Goal: Find specific page/section: Find specific page/section

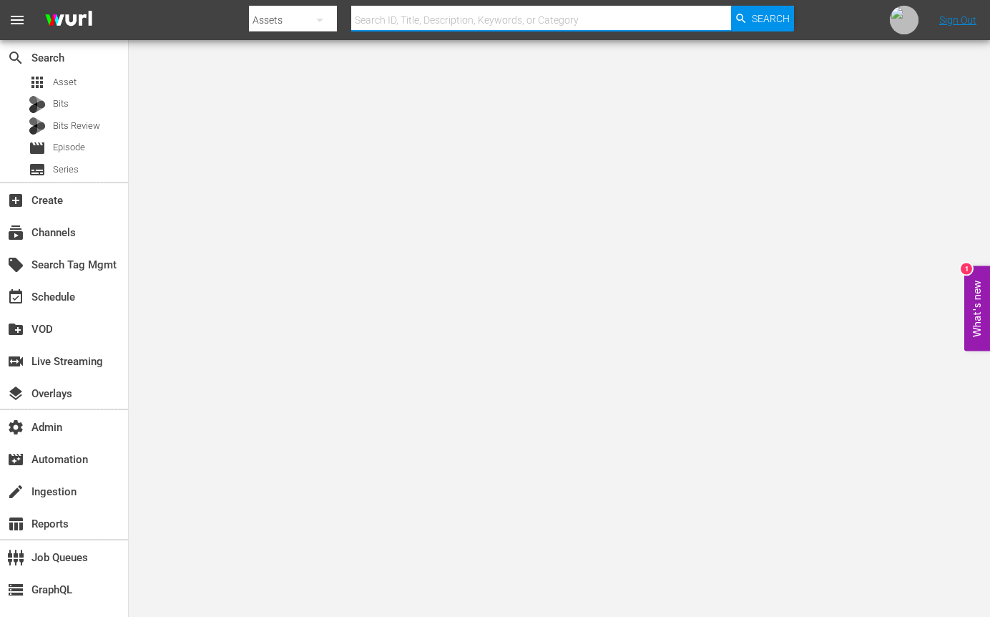
click at [447, 19] on input "text" at bounding box center [541, 20] width 380 height 34
click at [55, 233] on div "subscriptions Channels" at bounding box center [40, 230] width 80 height 13
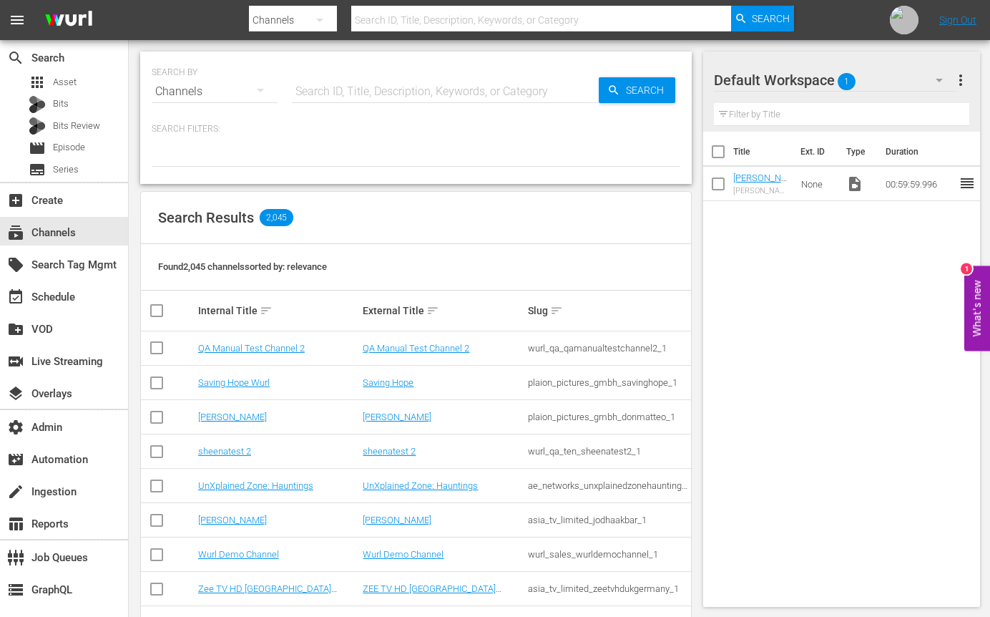
click at [401, 97] on input "text" at bounding box center [445, 91] width 307 height 34
type input "FIFA"
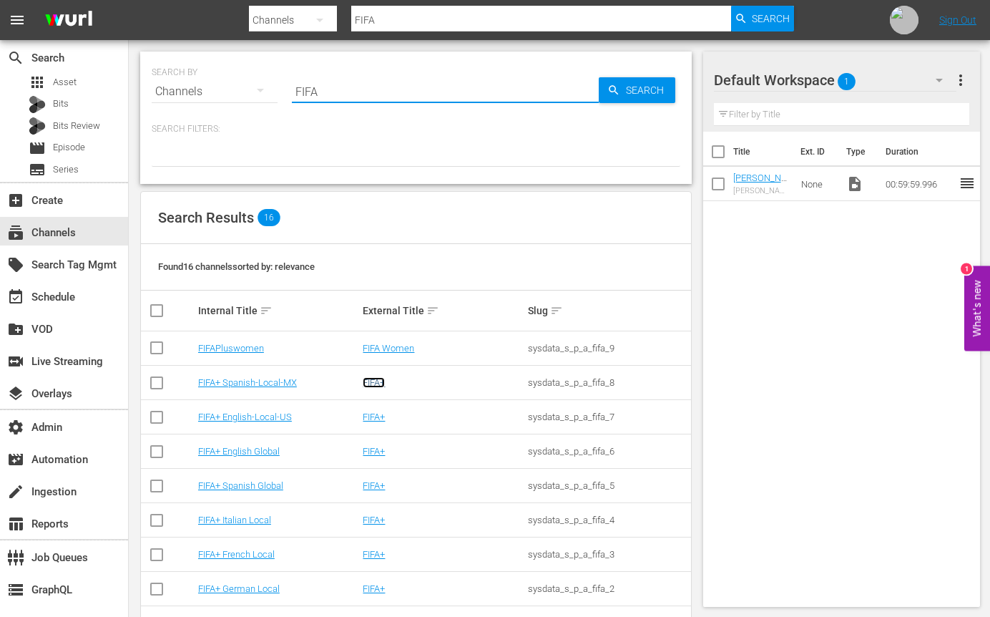
click at [380, 382] on link "FIFA+" at bounding box center [374, 382] width 22 height 11
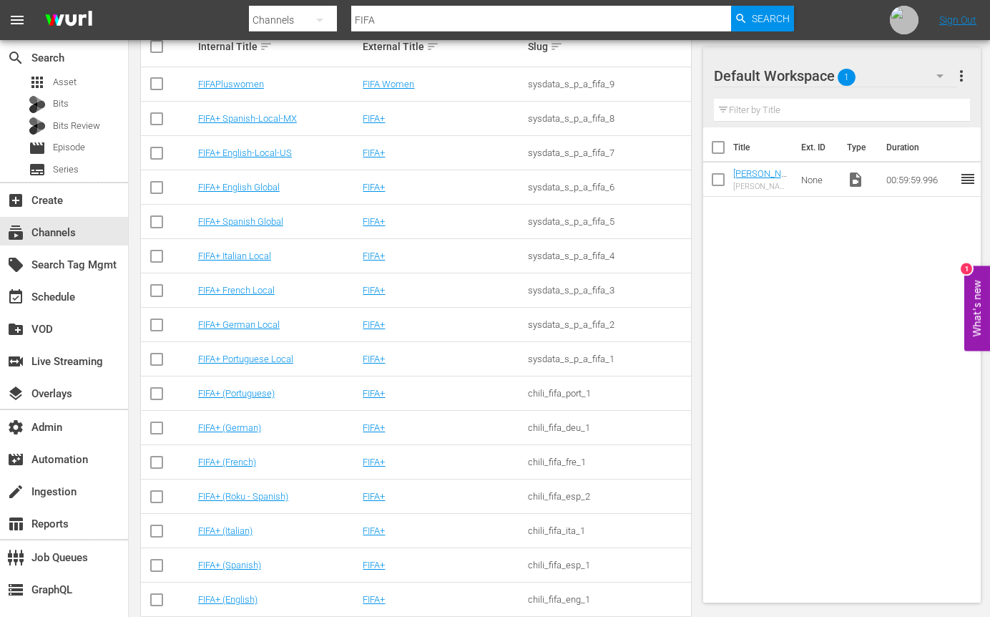
scroll to position [291, 0]
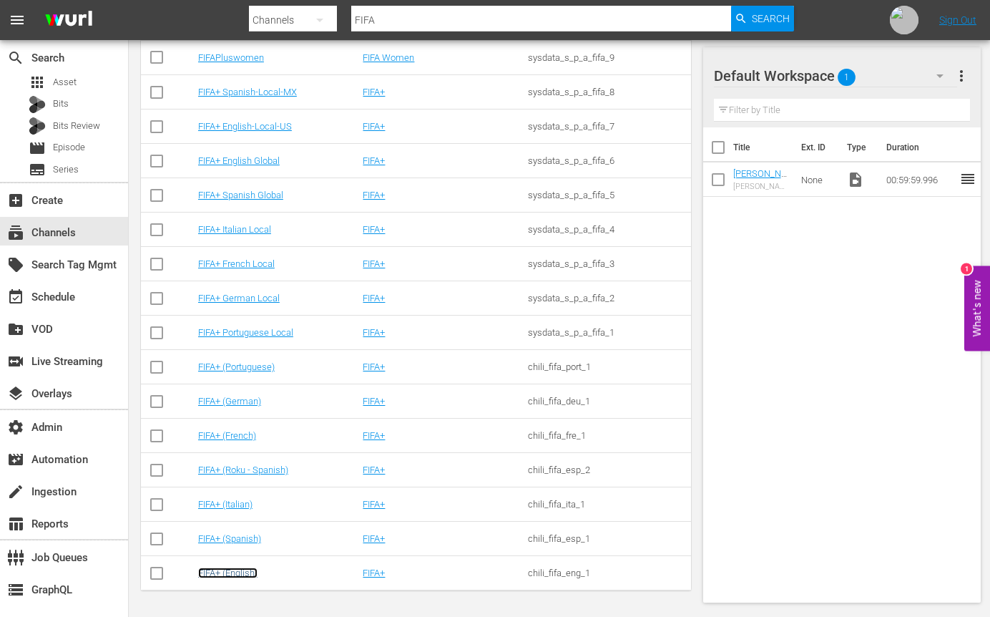
click at [234, 572] on link "FIFA+ (English)" at bounding box center [227, 572] width 59 height 11
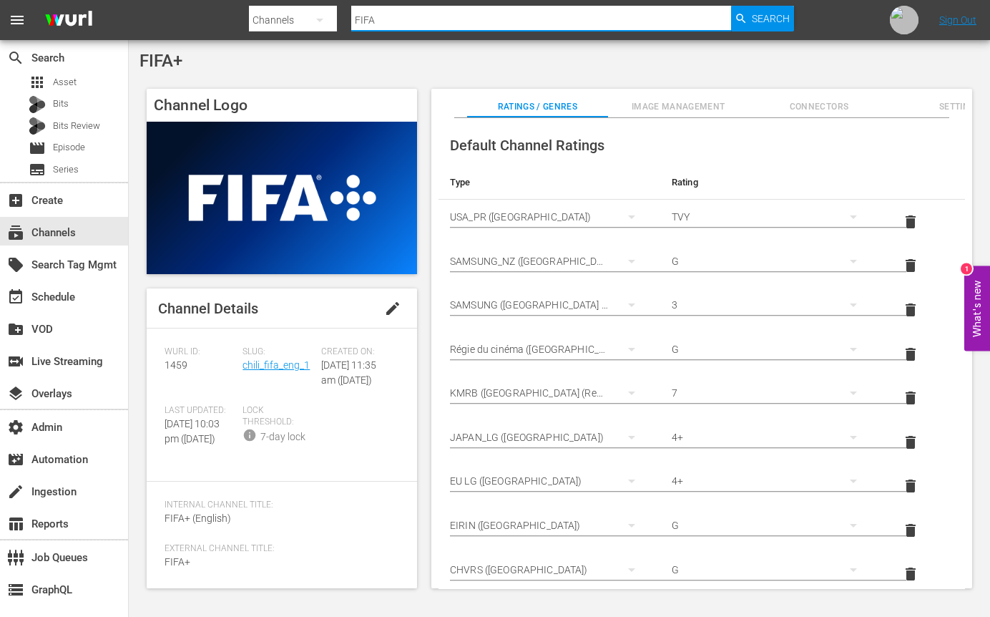
click at [466, 14] on input "FIFA" at bounding box center [541, 20] width 380 height 34
type input "ancient aliens"
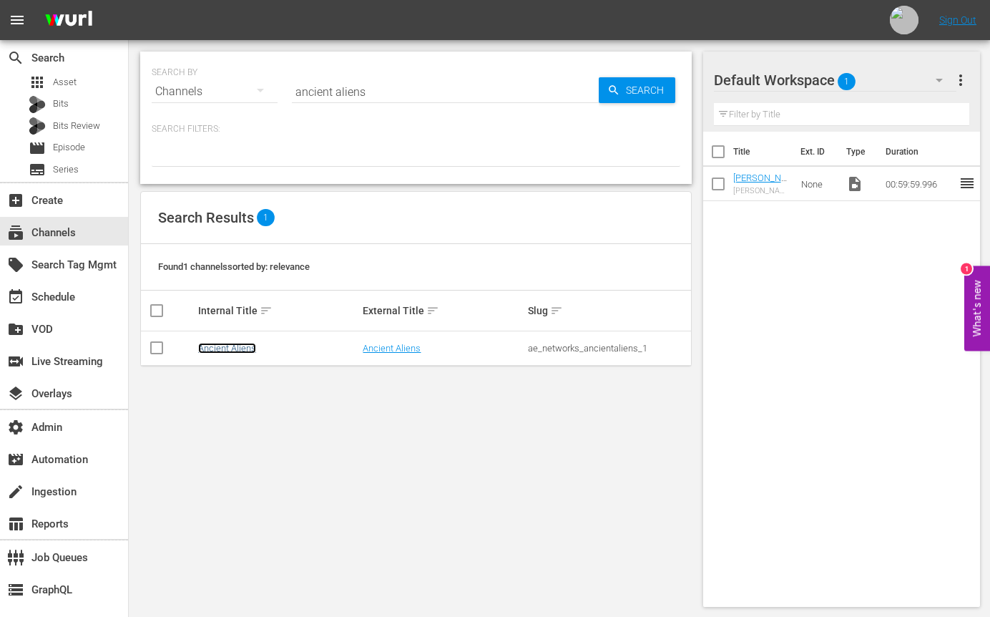
click at [237, 347] on link "Ancient Aliens" at bounding box center [227, 348] width 58 height 11
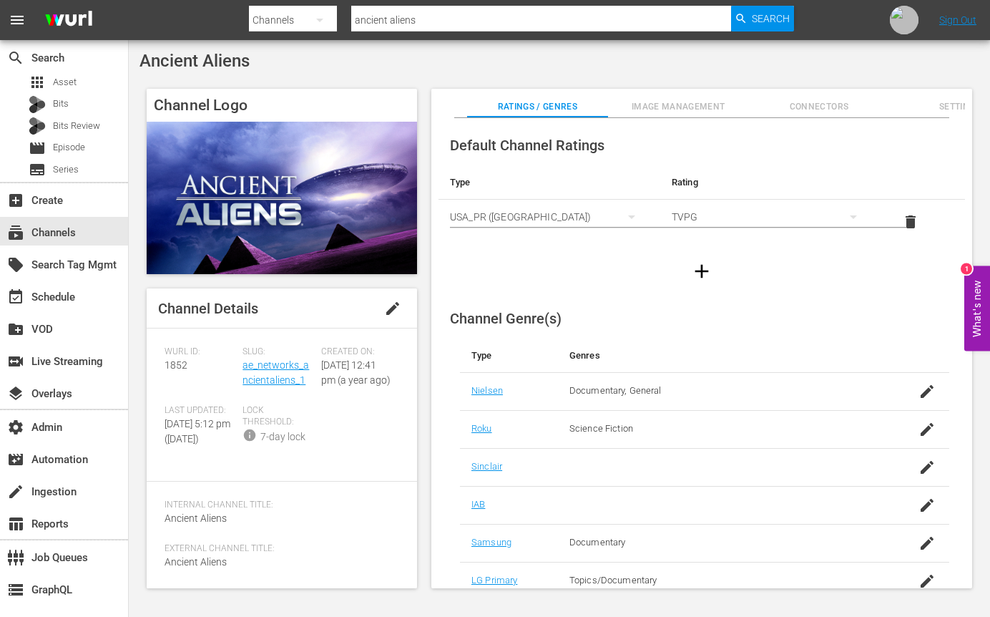
click at [548, 22] on input "ancient aliens" at bounding box center [541, 20] width 380 height 34
type input "PBS Kids"
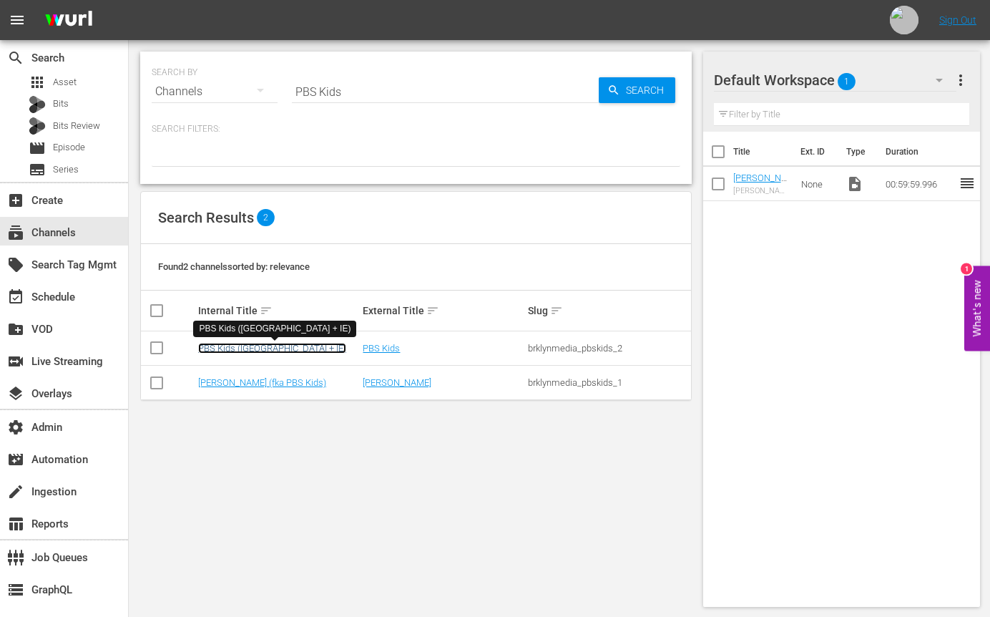
click at [241, 343] on link "PBS Kids ([GEOGRAPHIC_DATA] + IE)" at bounding box center [272, 348] width 148 height 11
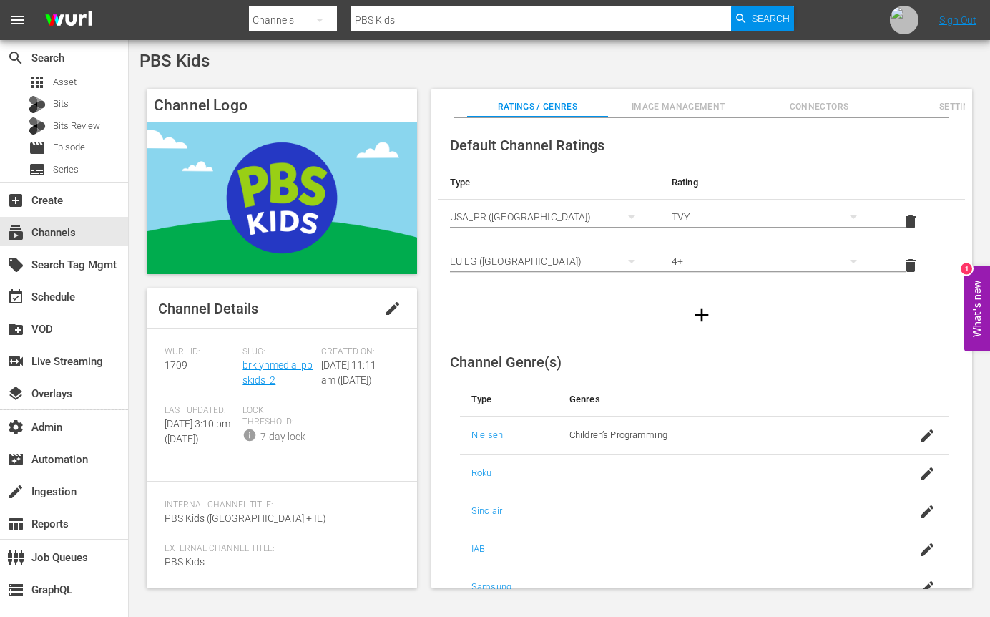
click at [486, 21] on input "PBS Kids" at bounding box center [541, 20] width 380 height 34
paste input "BBC New"
type input "BBC News"
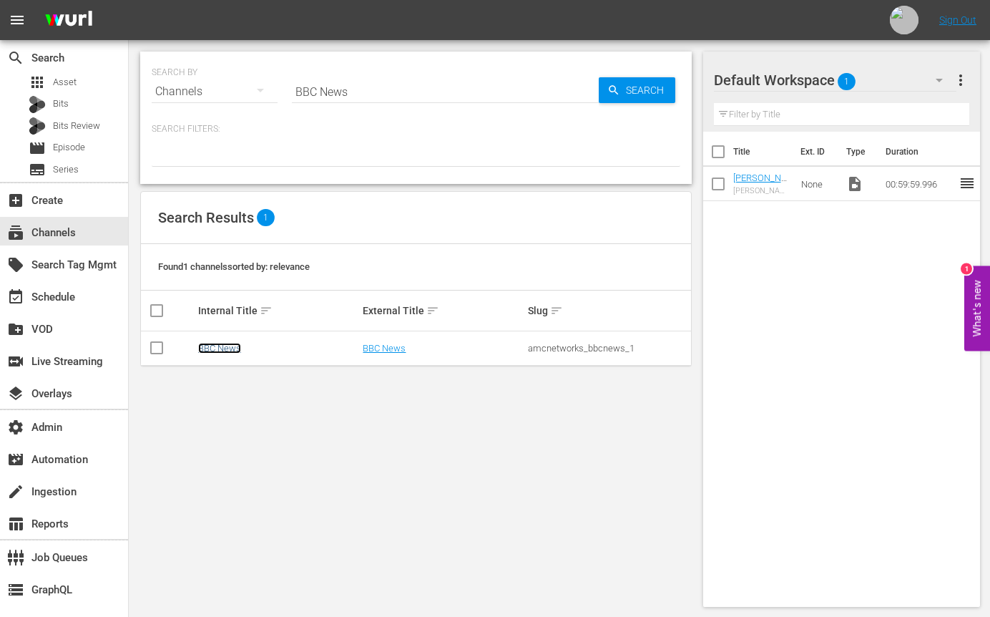
click at [223, 348] on link "BBC News" at bounding box center [219, 348] width 43 height 11
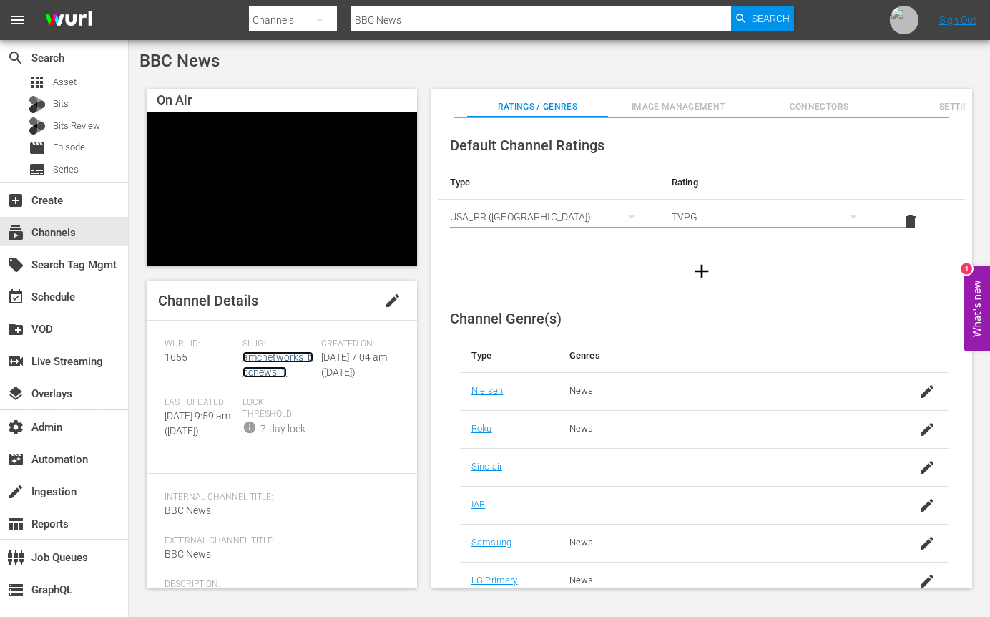
click at [263, 377] on link "amcnetworks_bbcnews_1" at bounding box center [278, 364] width 71 height 26
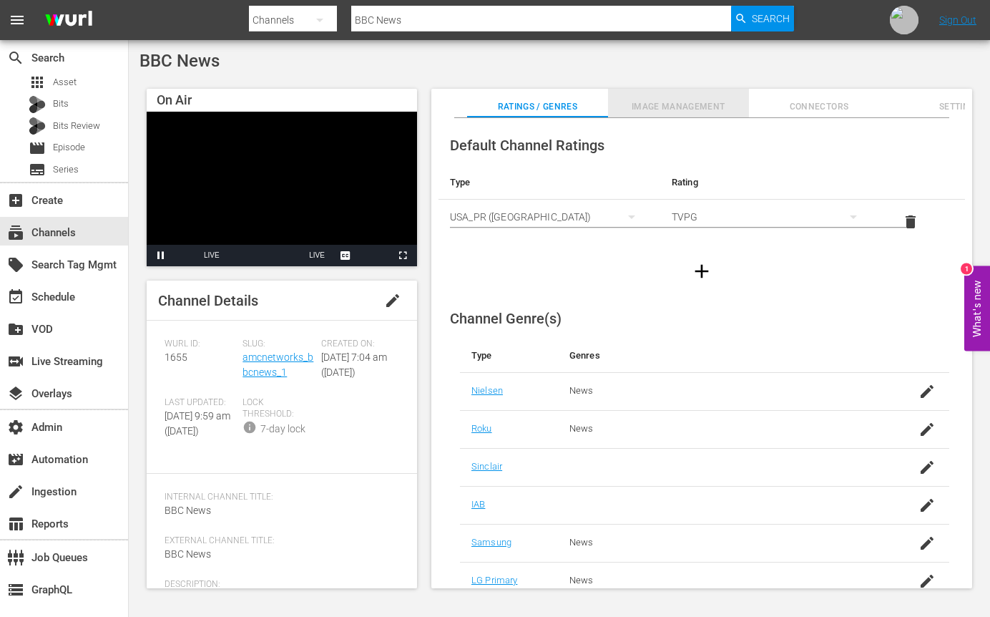
click at [716, 107] on span "Image Management" at bounding box center [678, 106] width 141 height 15
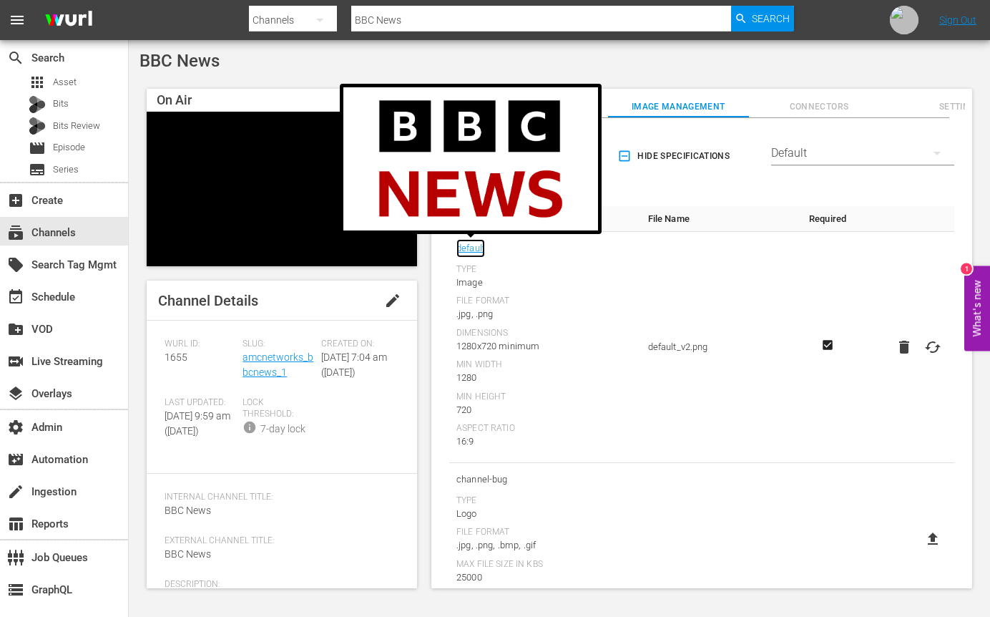
click at [474, 251] on link "default" at bounding box center [471, 248] width 29 height 19
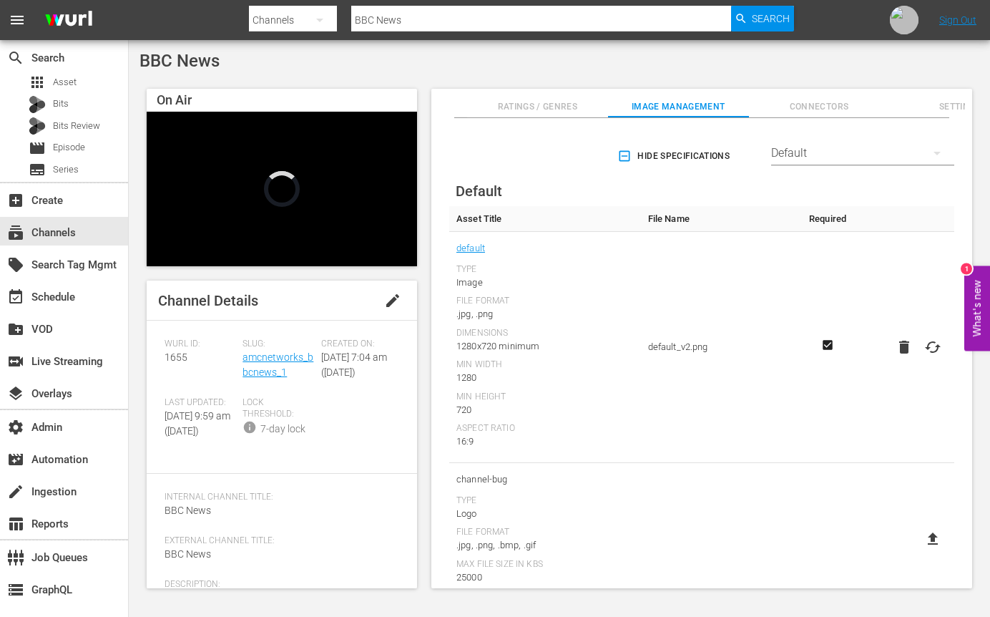
click at [579, 14] on input "BBC News" at bounding box center [541, 20] width 380 height 34
paste input "loomberg Original"
type input "Bloomberg Originals"
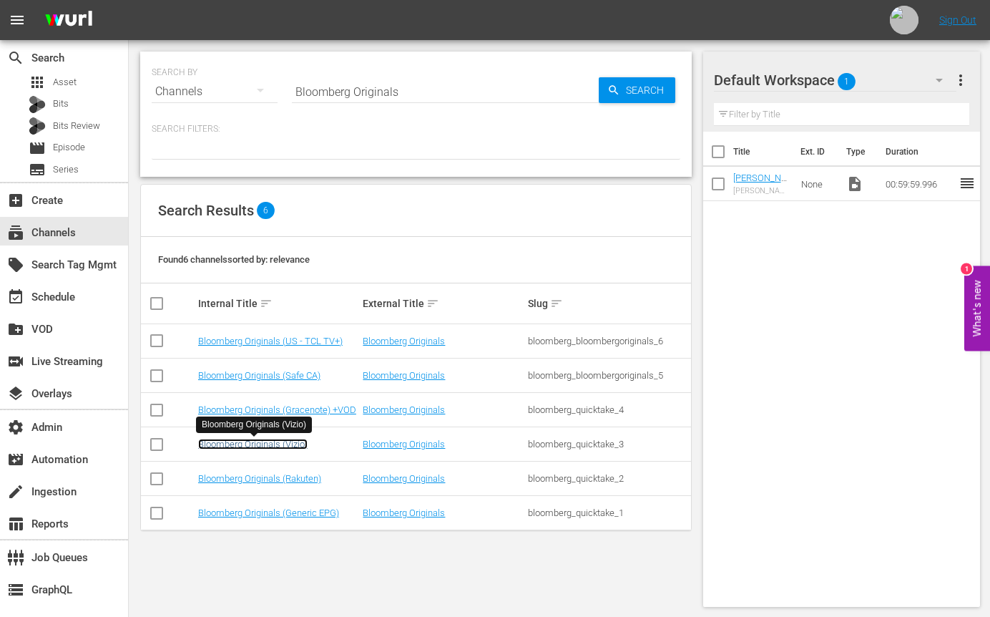
click at [275, 444] on link "Bloomberg Originals (Vizio)" at bounding box center [252, 444] width 109 height 11
click at [276, 513] on link "Bloomberg Originals (Generic EPG)" at bounding box center [268, 512] width 141 height 11
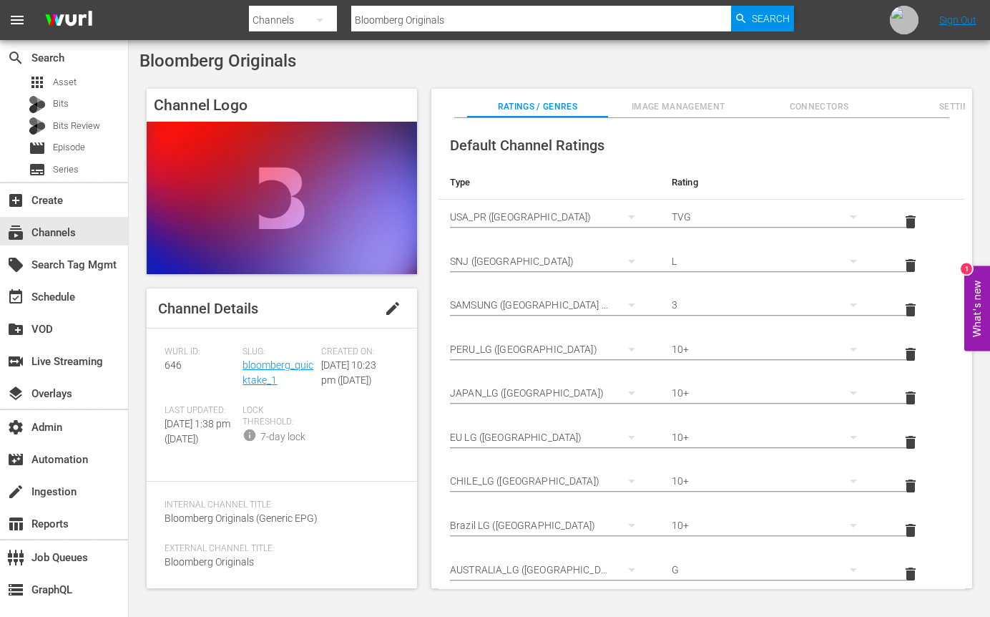
click at [457, 21] on input "Bloomberg Originals" at bounding box center [541, 20] width 380 height 34
paste input "TV+"
type input "Bloomberg TV+"
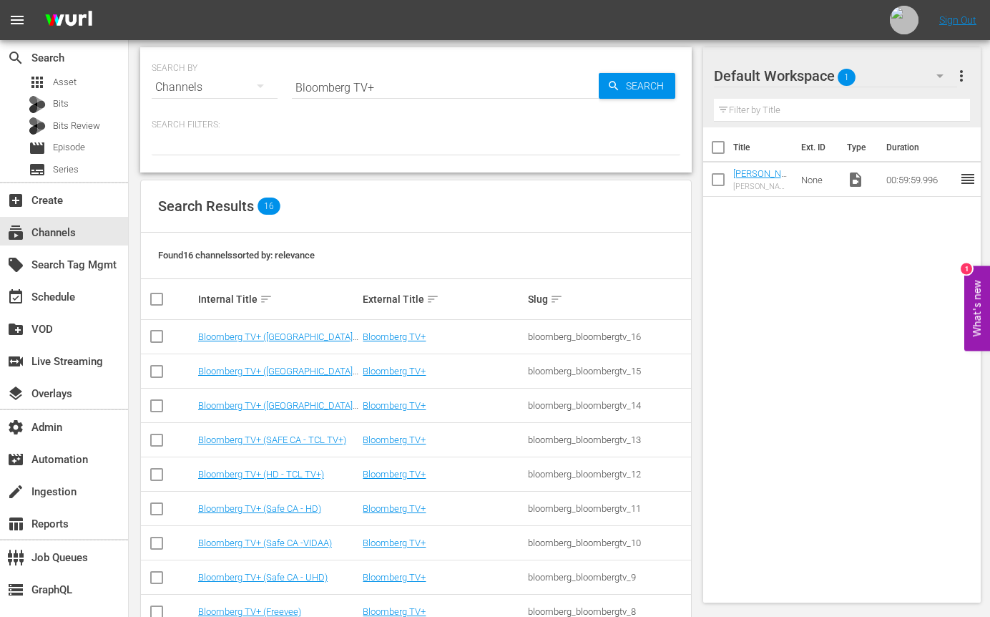
scroll to position [6, 0]
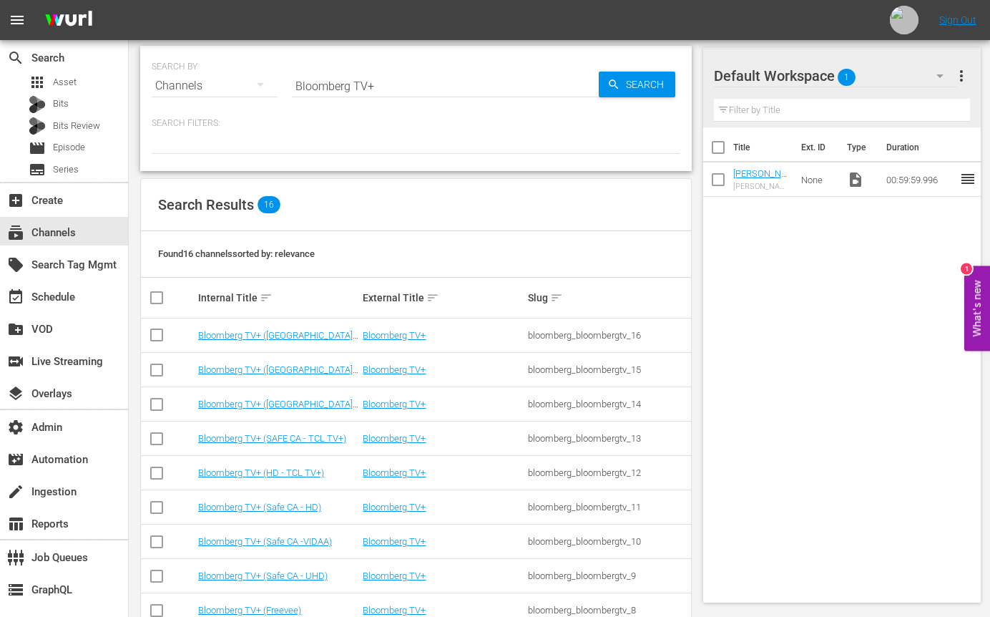
click at [387, 92] on input "Bloomberg TV+" at bounding box center [445, 86] width 307 height 34
paste input "bloomberg_bloombergtv_1"
type input "bloomberg_bloombergtv_1"
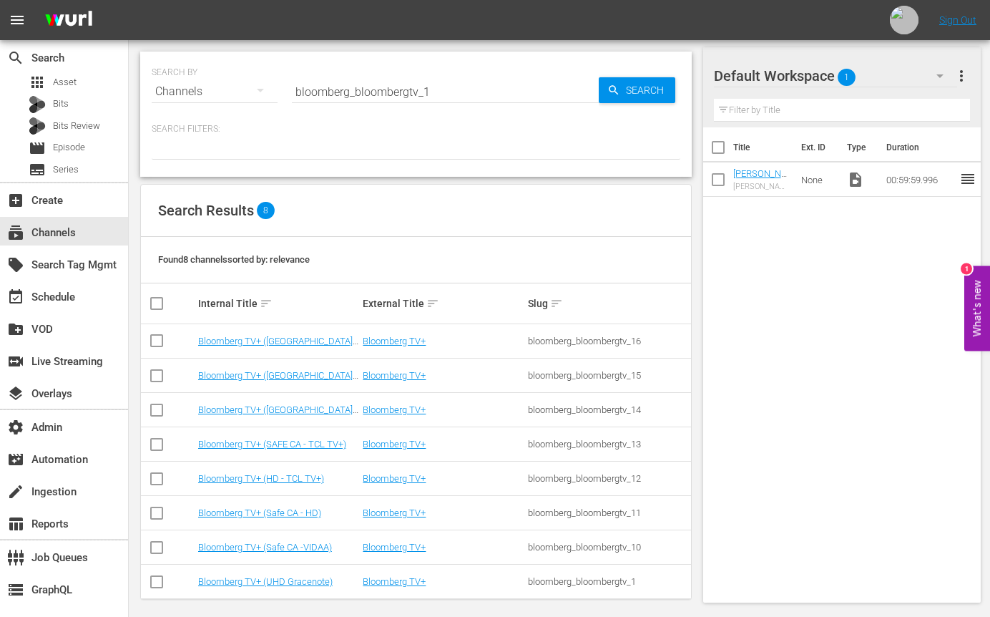
scroll to position [9, 0]
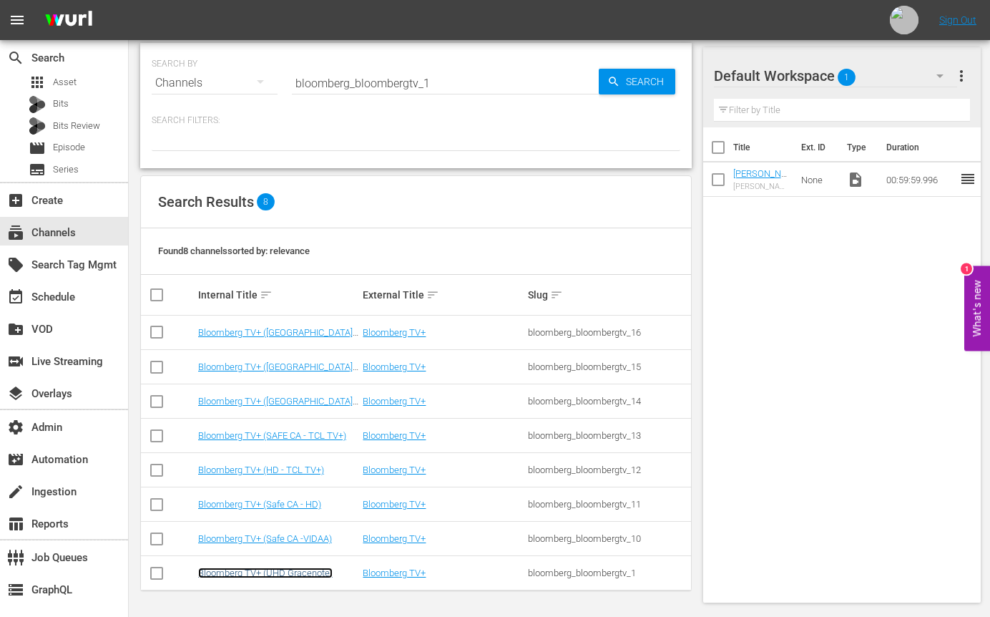
click at [277, 573] on link "Bloomberg TV+ (UHD Gracenote)" at bounding box center [265, 572] width 135 height 11
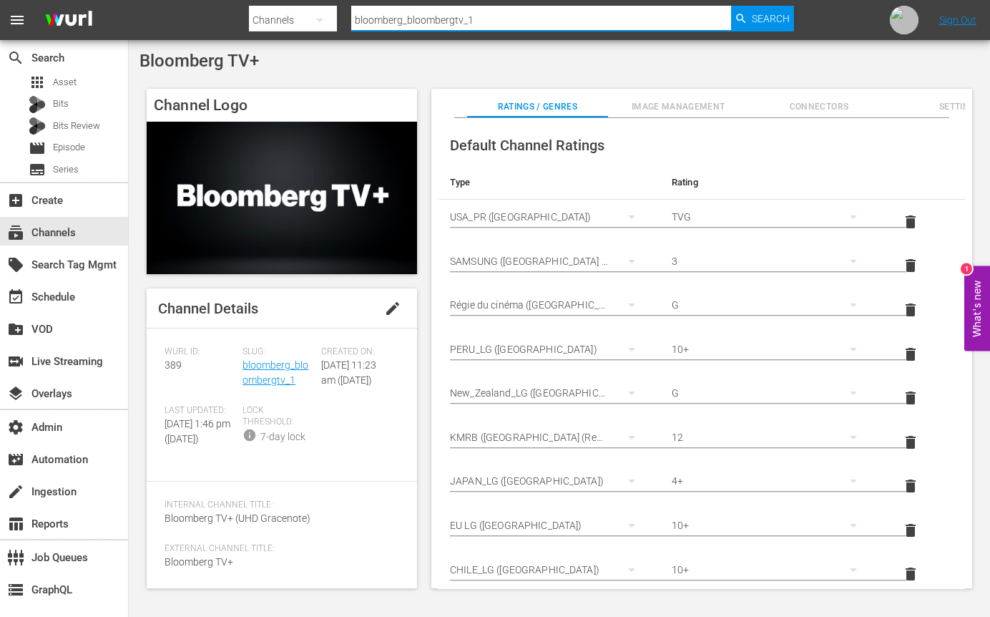
click at [522, 19] on input "bloomberg_bloombergtv_1" at bounding box center [541, 20] width 380 height 34
paste input "langleyproductions_cops_2"
type input "langleyproductions_cops_2"
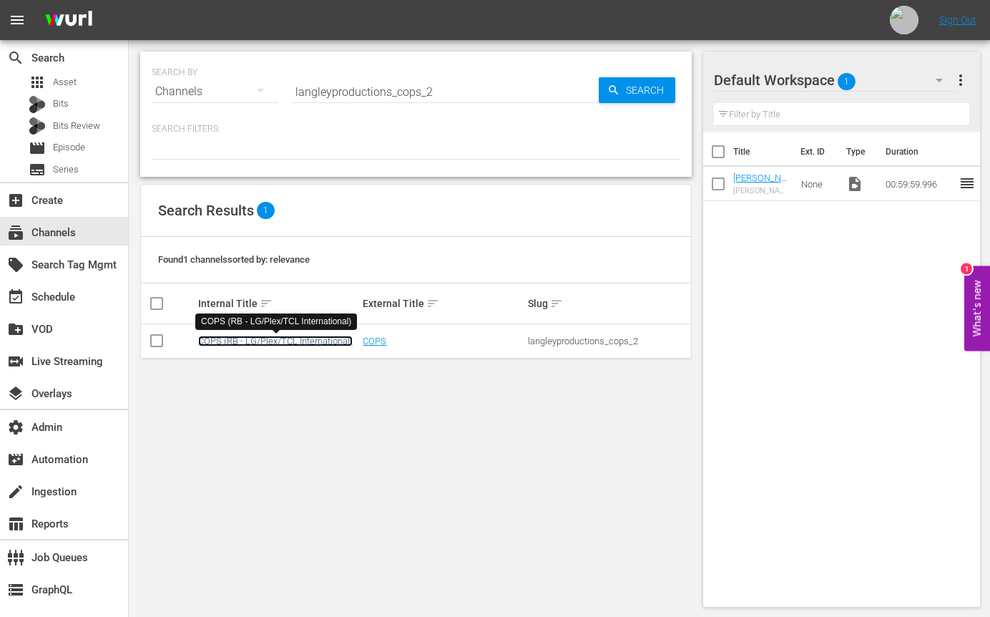
click at [300, 342] on link "COPS (RB - LG/Plex/TCL International)" at bounding box center [275, 341] width 155 height 11
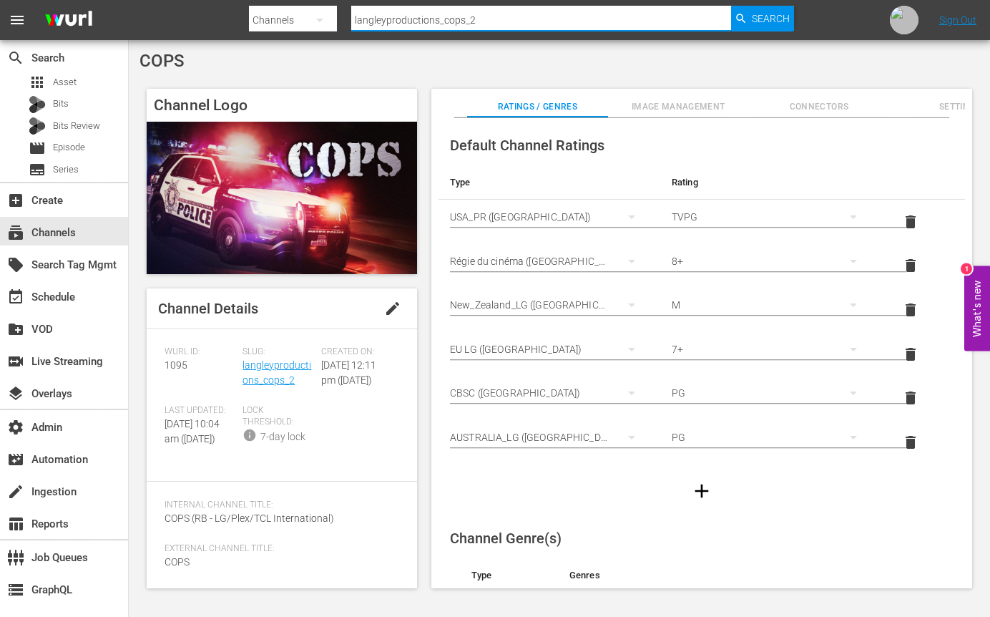
click at [494, 9] on input "langleyproductions_cops_2" at bounding box center [541, 20] width 380 height 34
paste input "all3media_international_undercoverboss_1"
type input "all3media_international_undercoverboss_1"
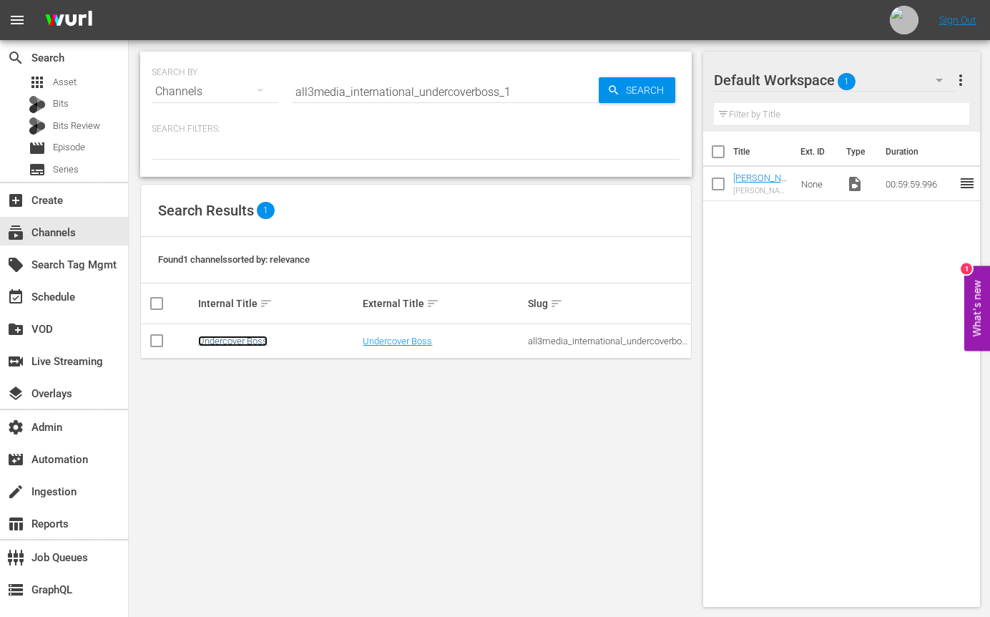
click at [242, 337] on link "Undercover Boss" at bounding box center [232, 341] width 69 height 11
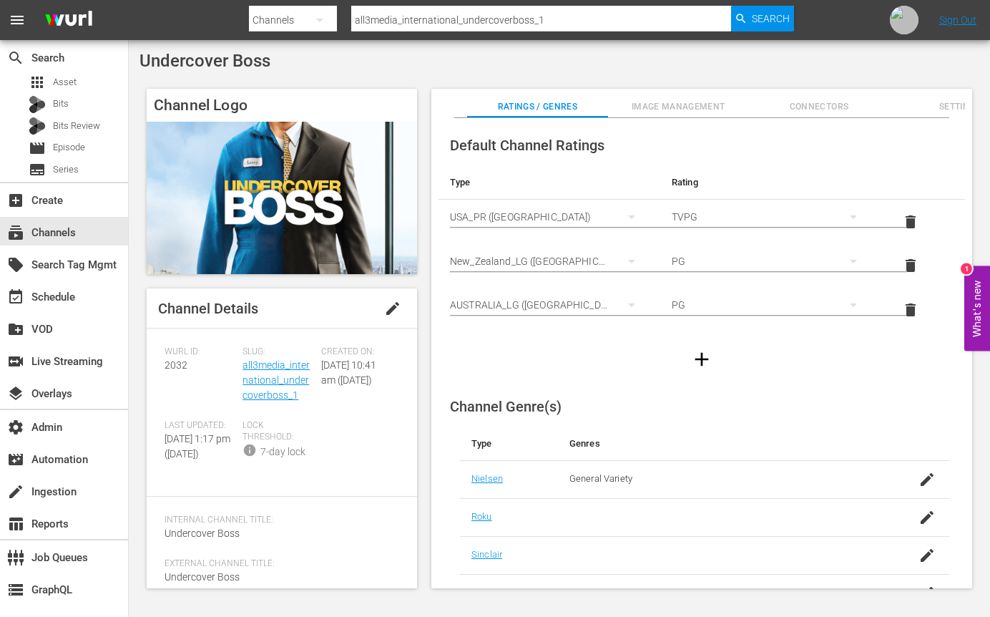
click at [489, 19] on input "all3media_international_undercoverboss_1" at bounding box center [541, 20] width 380 height 34
paste input "lol_lolnetwork"
type input "lol_lolnetwork_1"
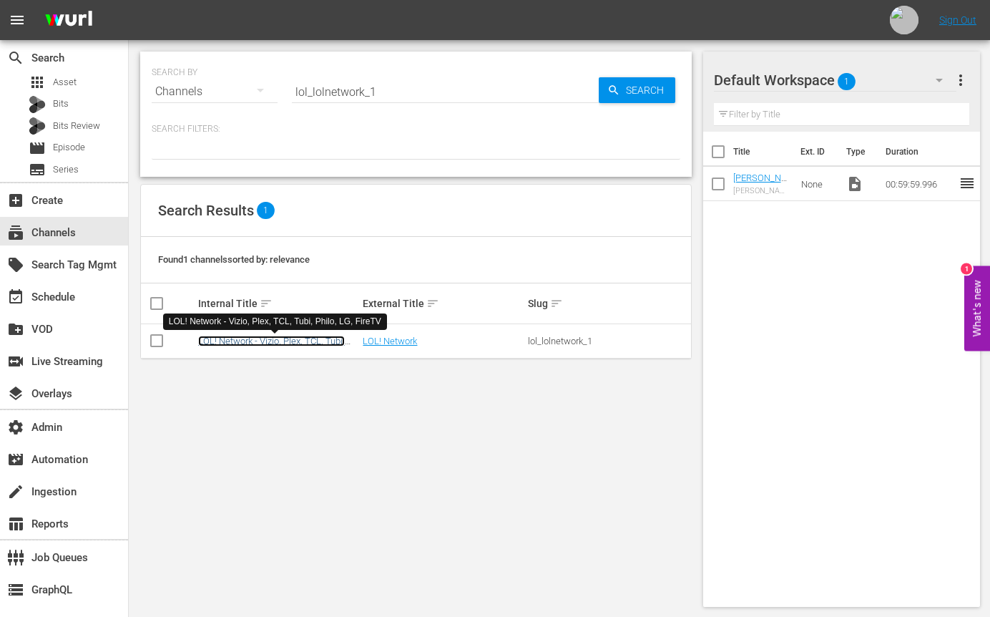
click at [227, 343] on link "LOL! Network - Vizio, Plex, TCL, Tubi, Philo, LG, FireTV" at bounding box center [271, 346] width 147 height 21
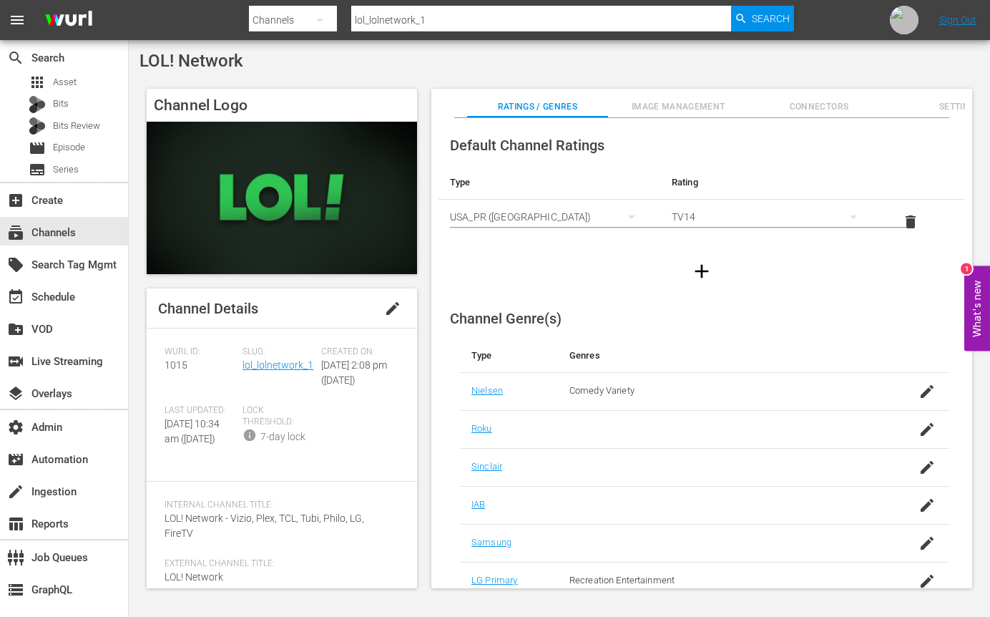
click at [629, 69] on div "LOL! Network" at bounding box center [560, 61] width 840 height 20
